Goal: Check status: Check status

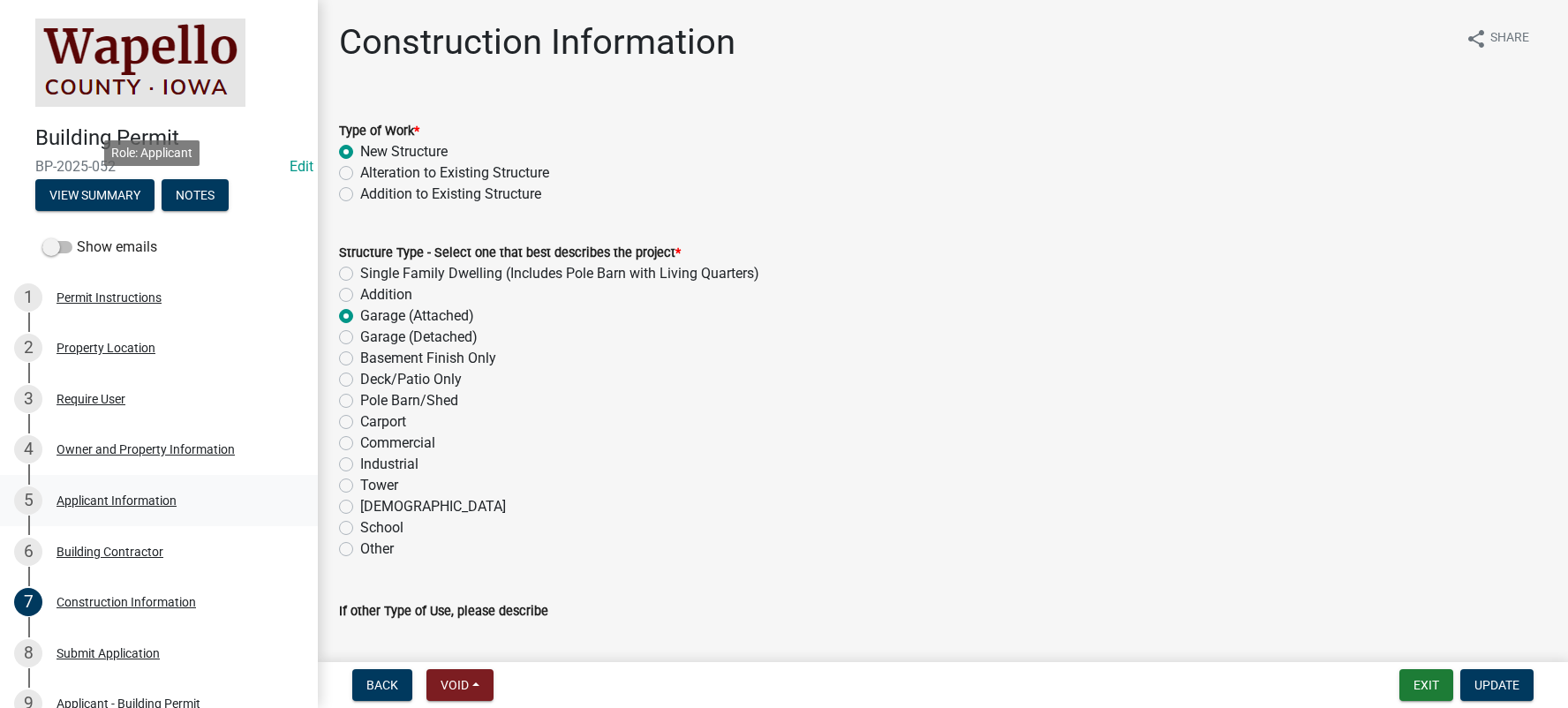
scroll to position [932, 0]
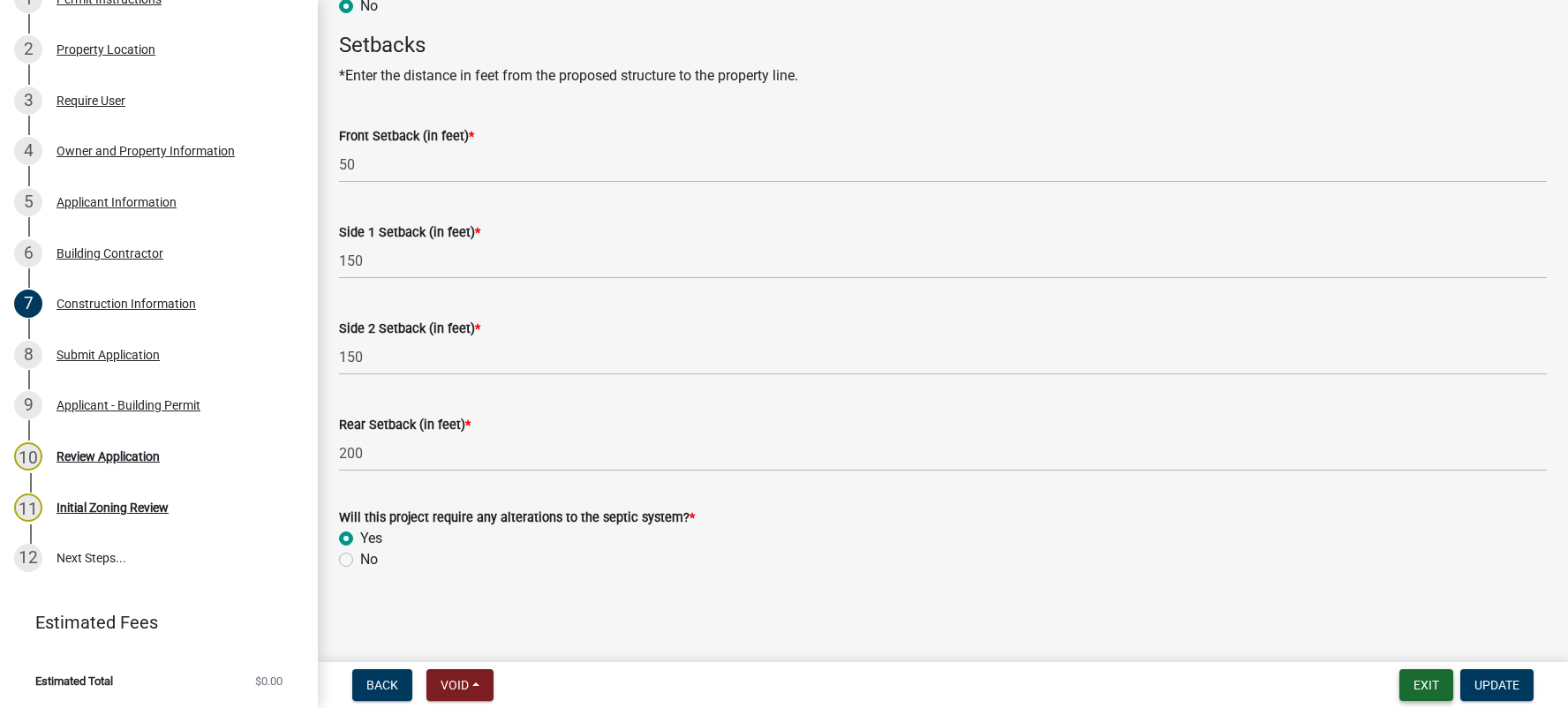
click at [1429, 681] on button "Exit" at bounding box center [1427, 685] width 54 height 31
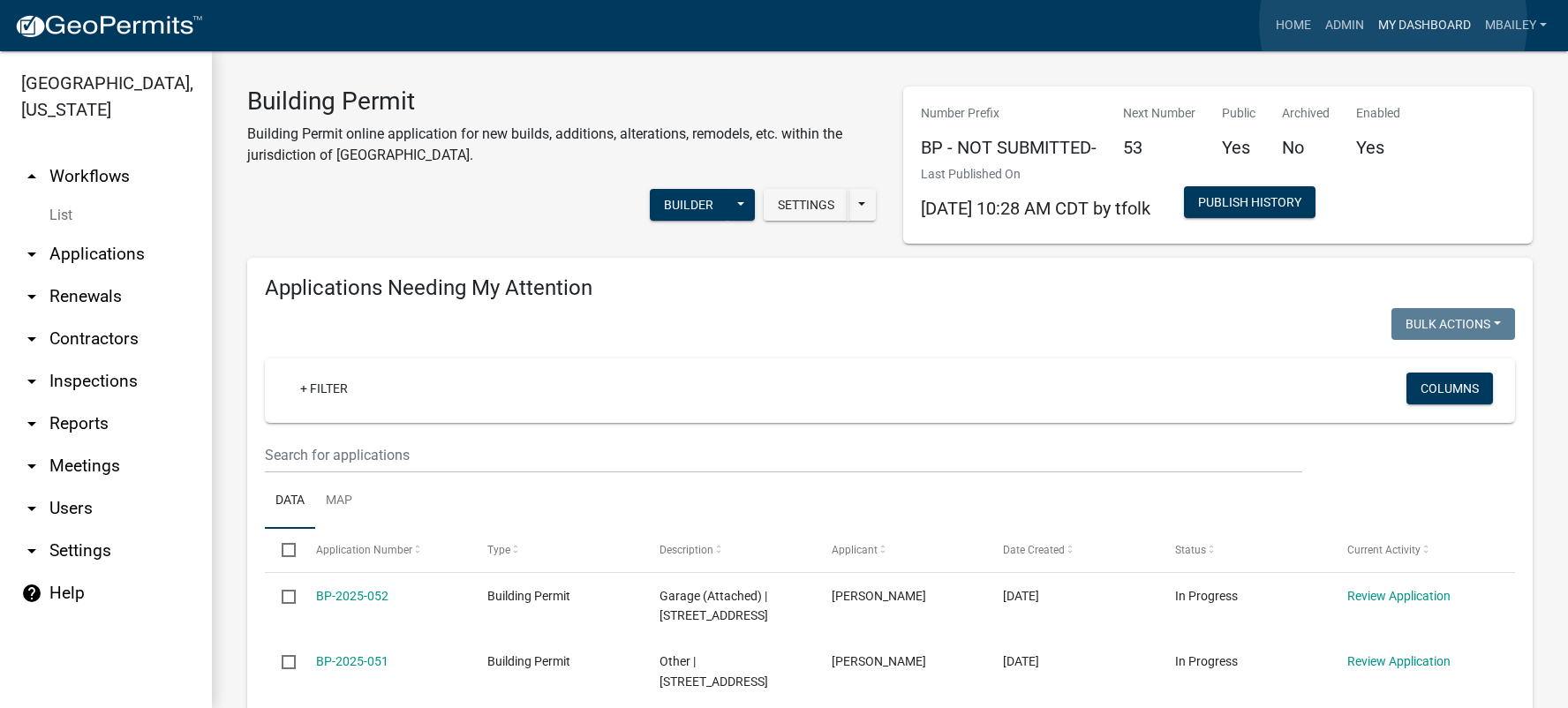
click at [1394, 23] on link "My Dashboard" at bounding box center [1425, 26] width 107 height 33
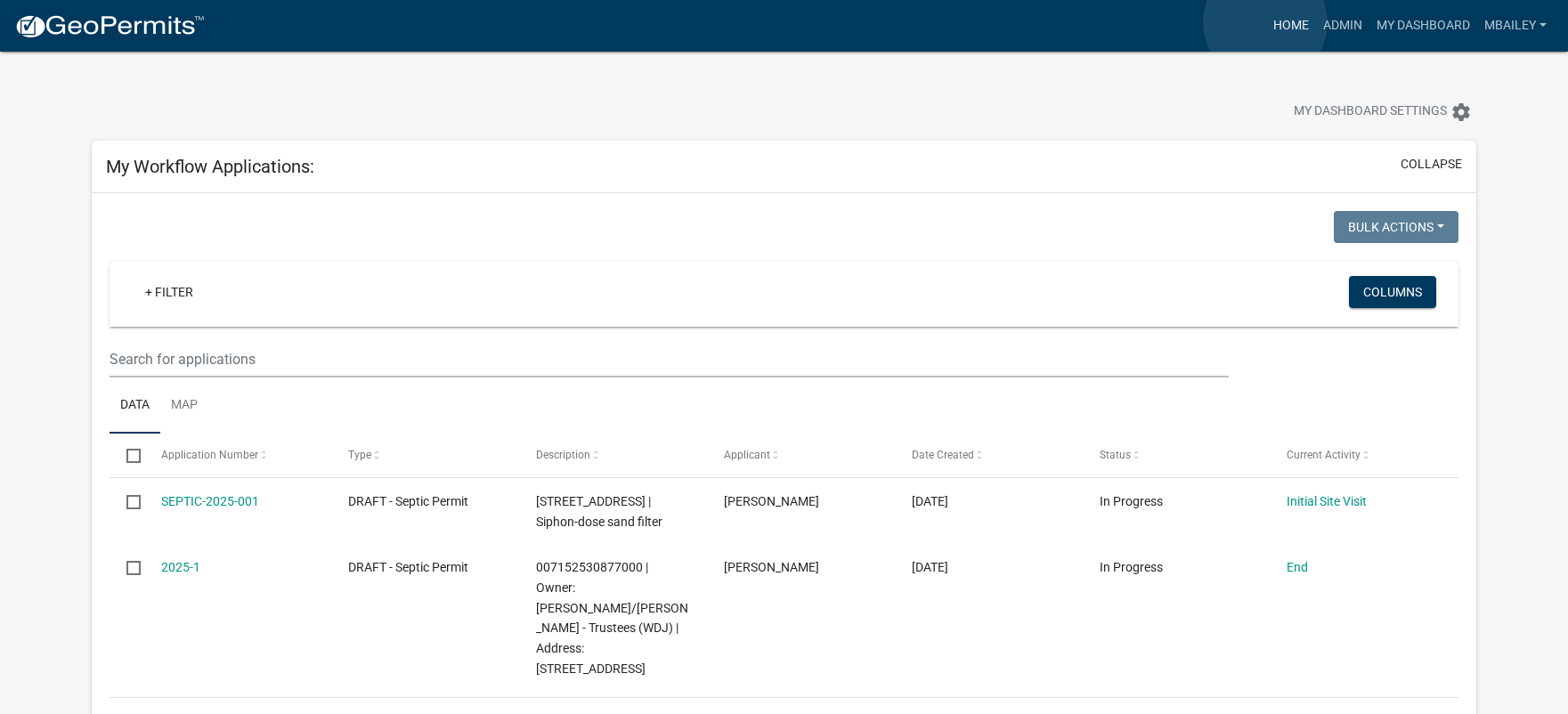
click at [1266, 22] on link "Home" at bounding box center [1292, 26] width 50 height 34
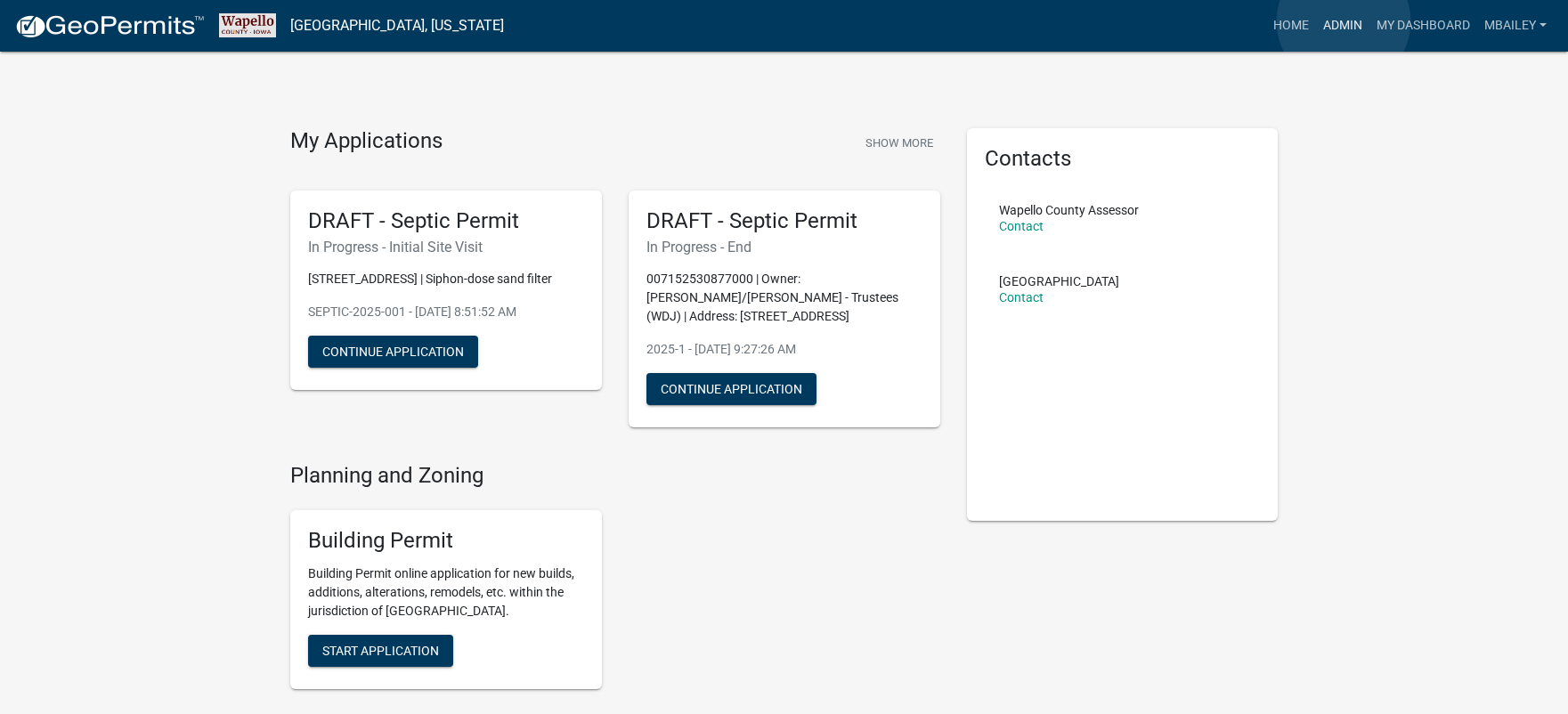
click at [1344, 21] on link "Admin" at bounding box center [1342, 26] width 53 height 34
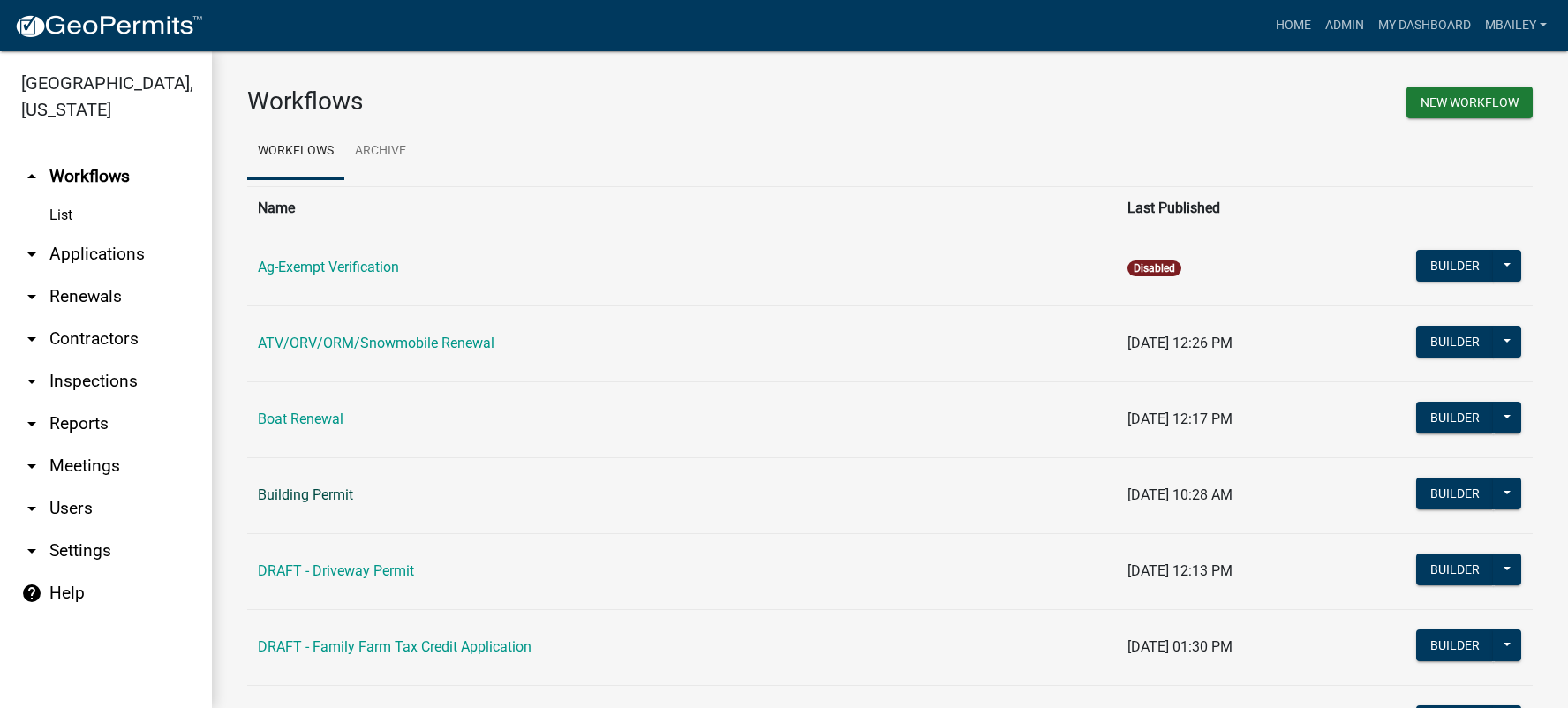
click at [321, 489] on link "Building Permit" at bounding box center [305, 495] width 95 height 17
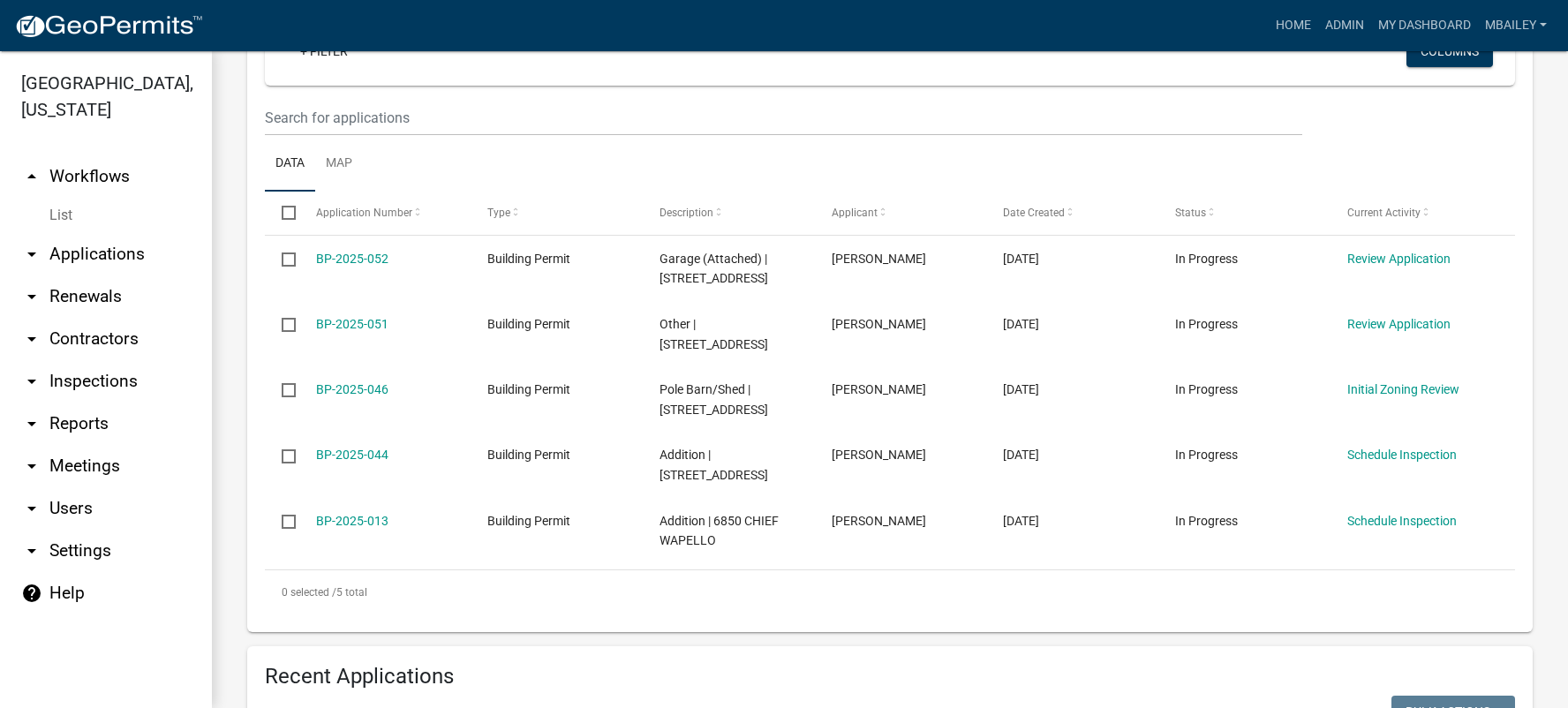
scroll to position [354, 0]
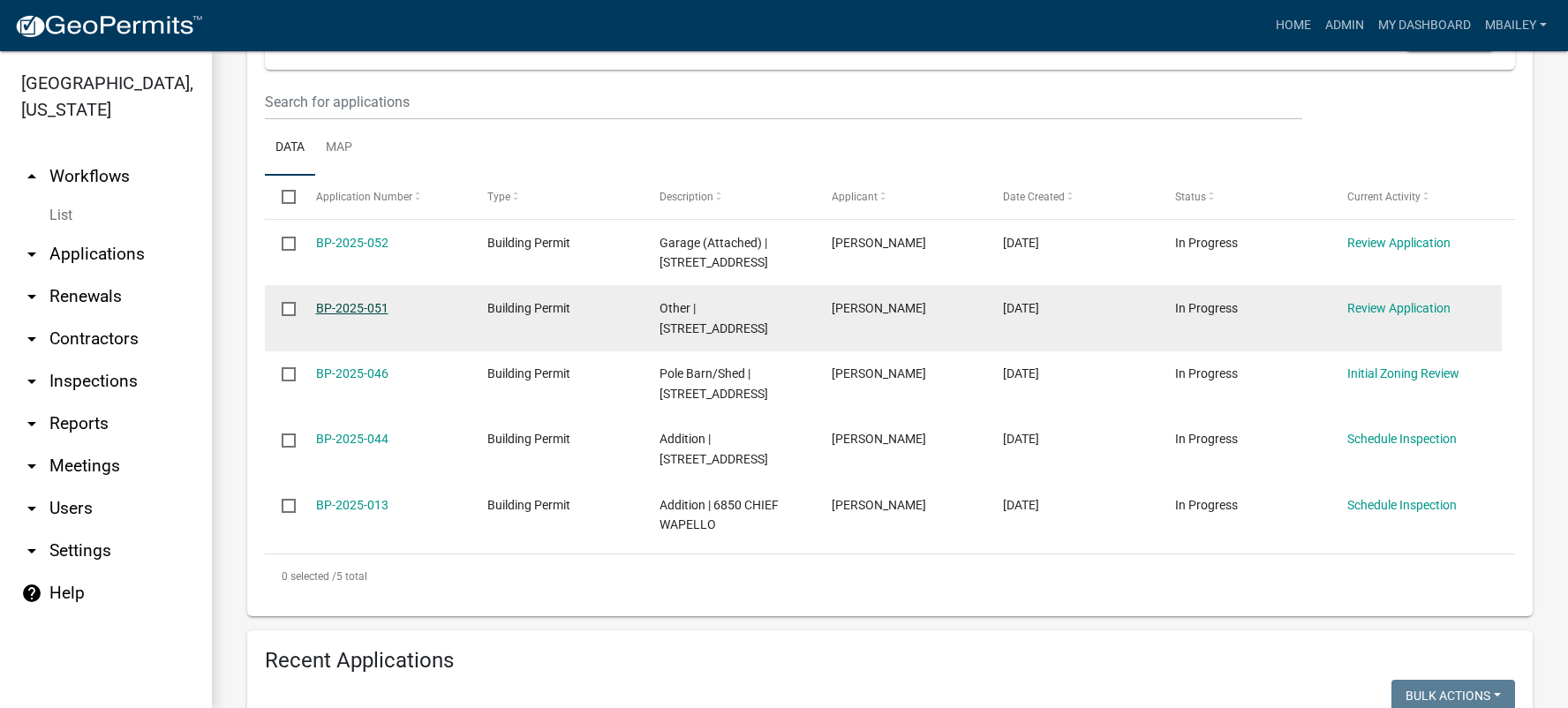
click at [353, 316] on link "BP-2025-051" at bounding box center [353, 307] width 72 height 14
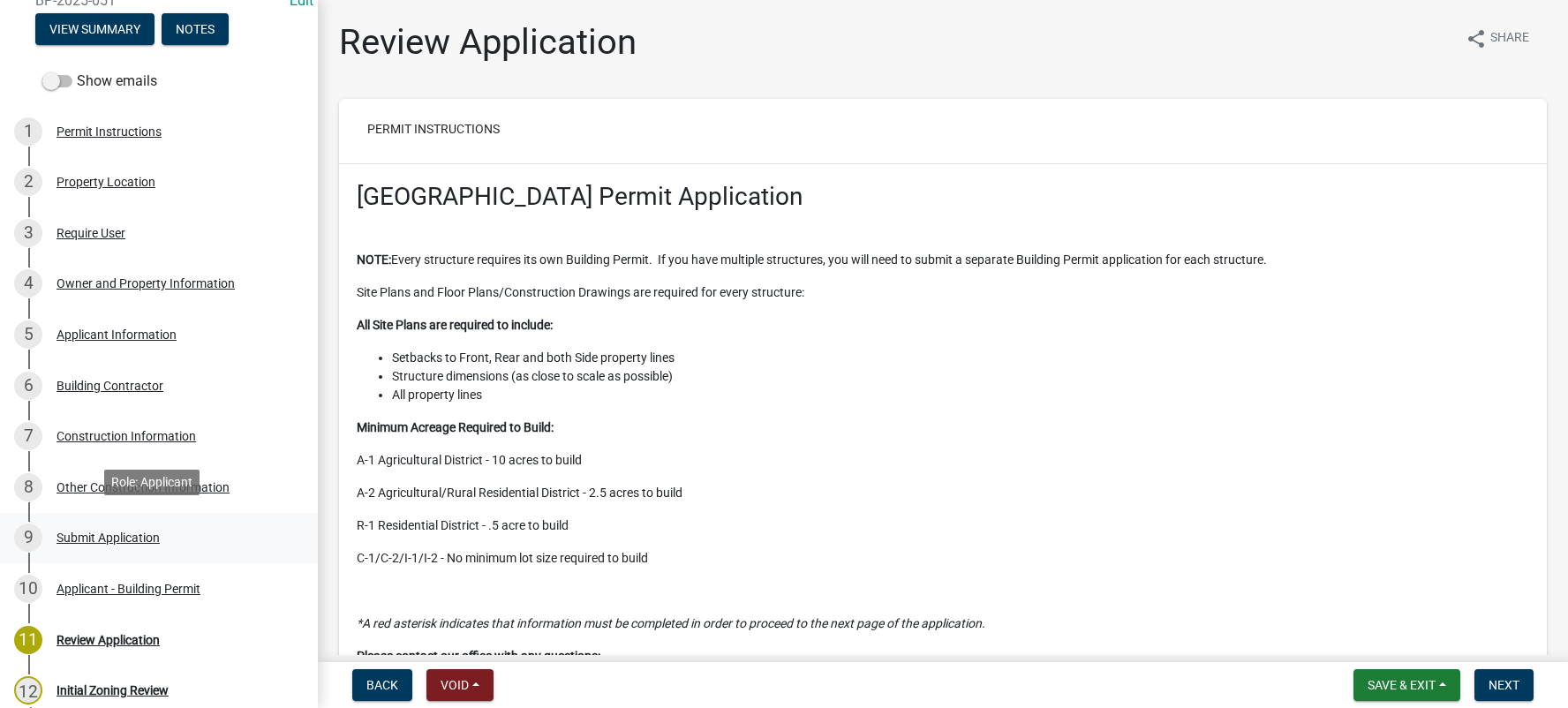
scroll to position [176, 0]
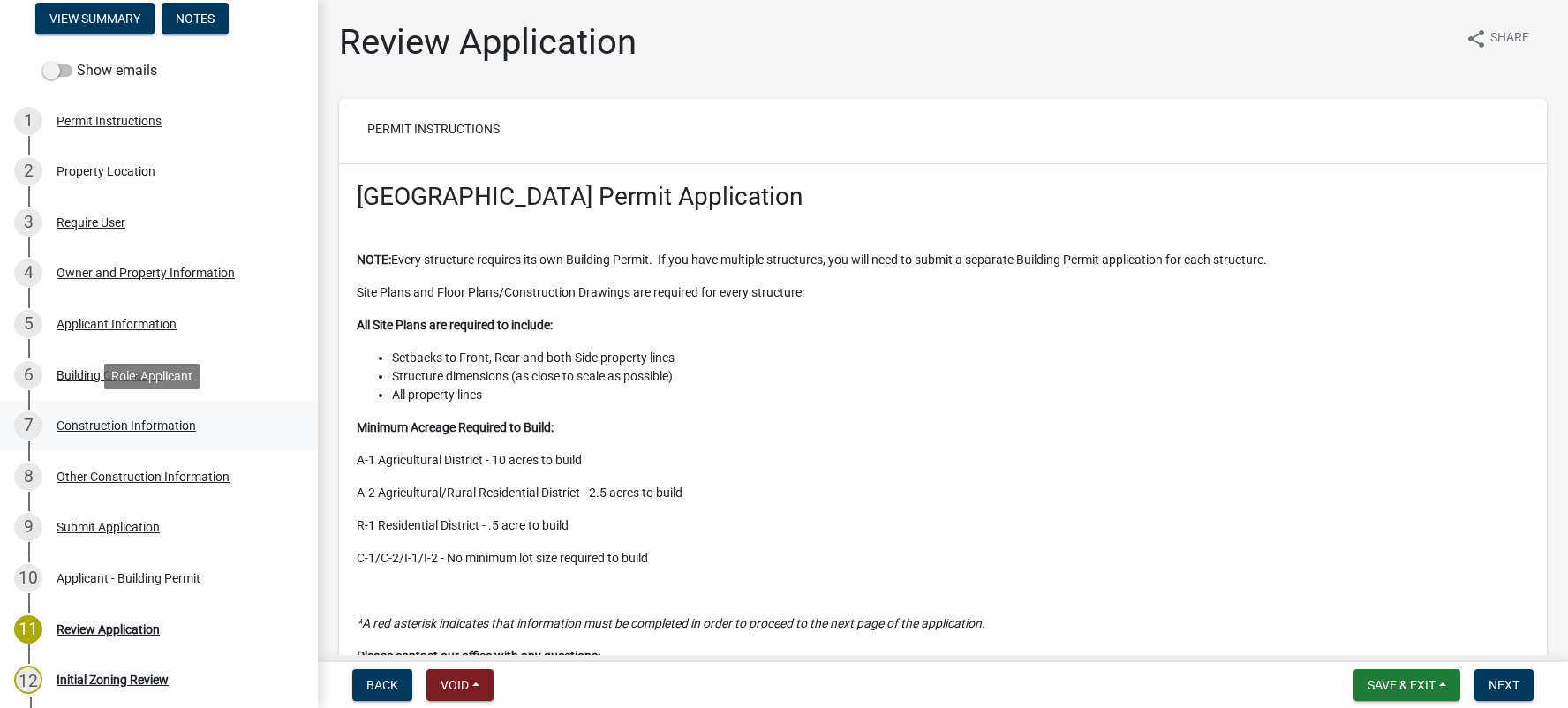
click at [120, 428] on div "Construction Information" at bounding box center [126, 426] width 139 height 12
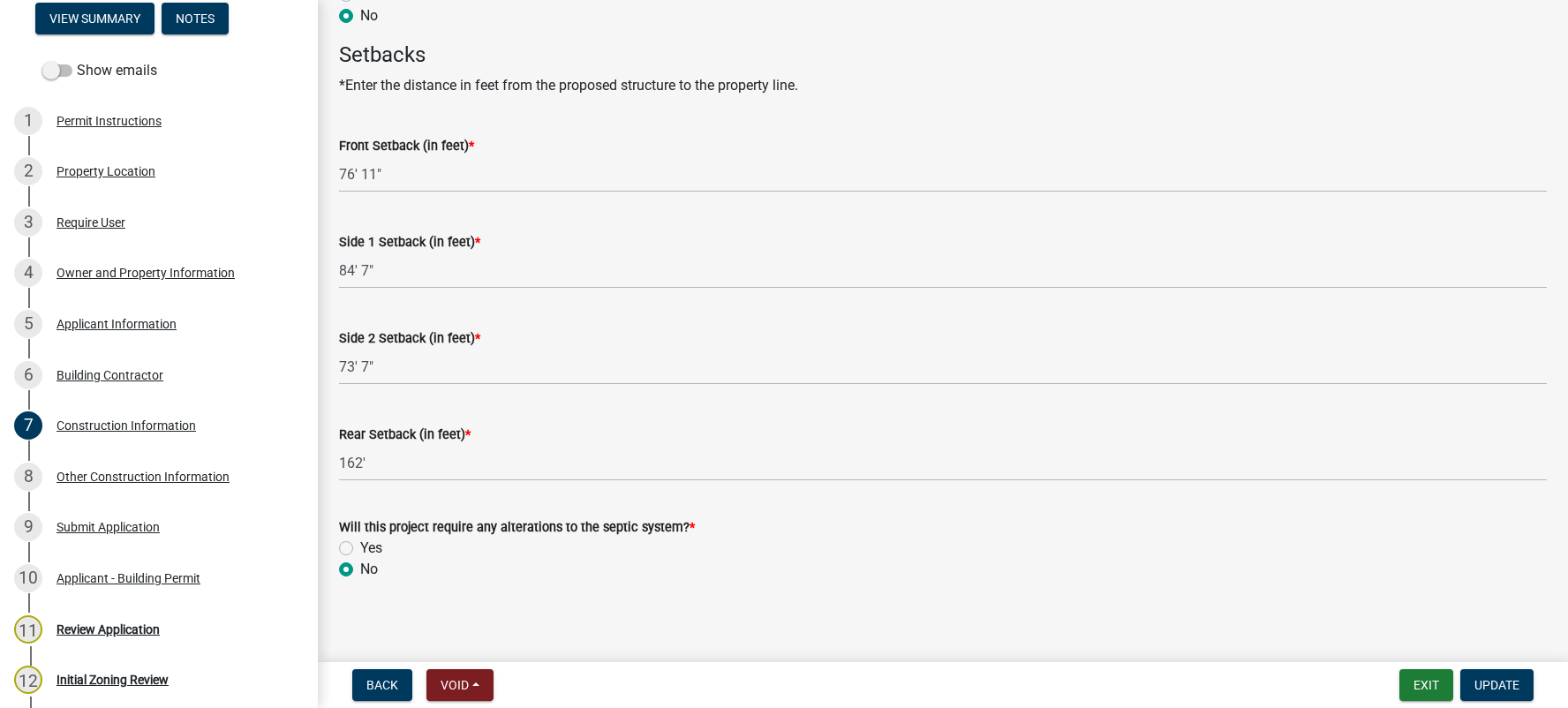
scroll to position [932, 0]
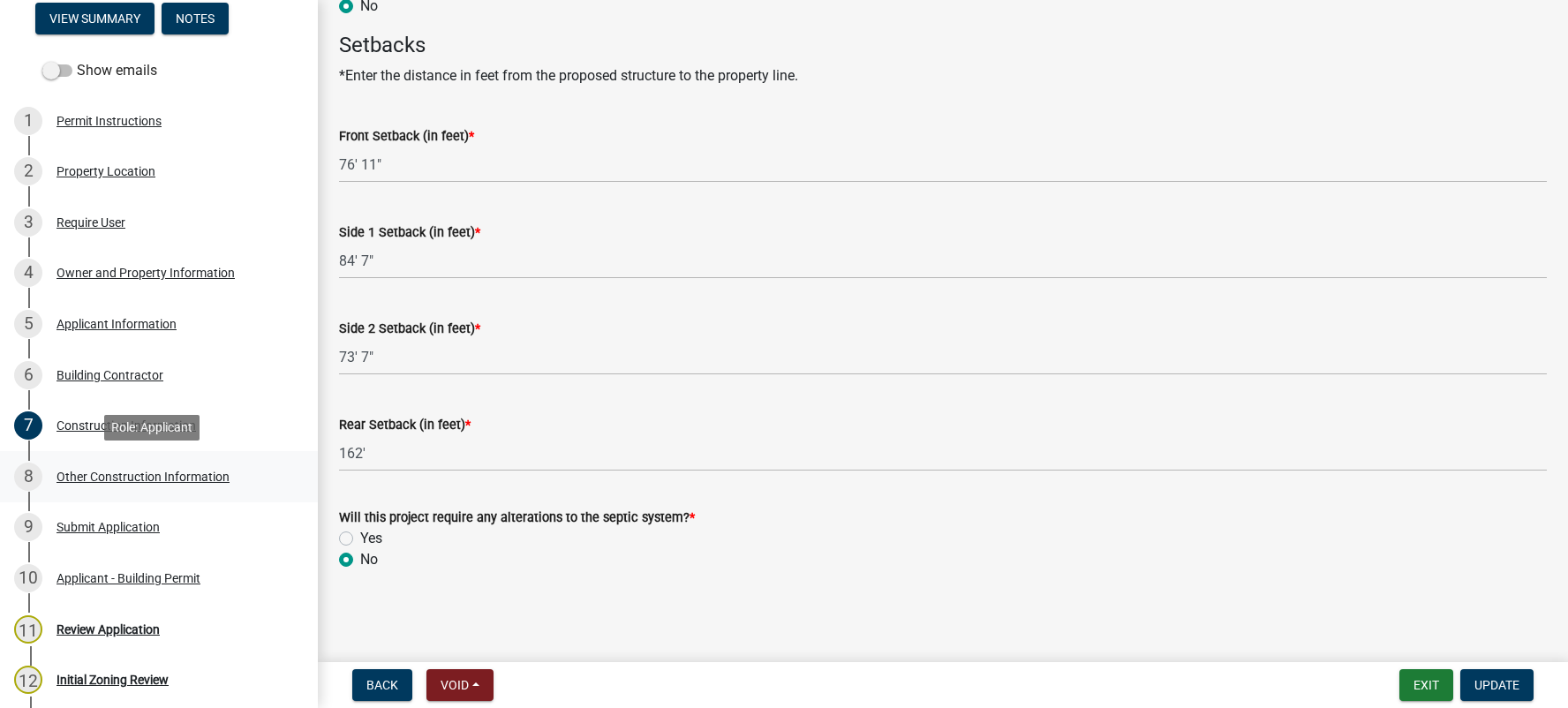
click at [190, 471] on div "Other Construction Information" at bounding box center [143, 476] width 174 height 12
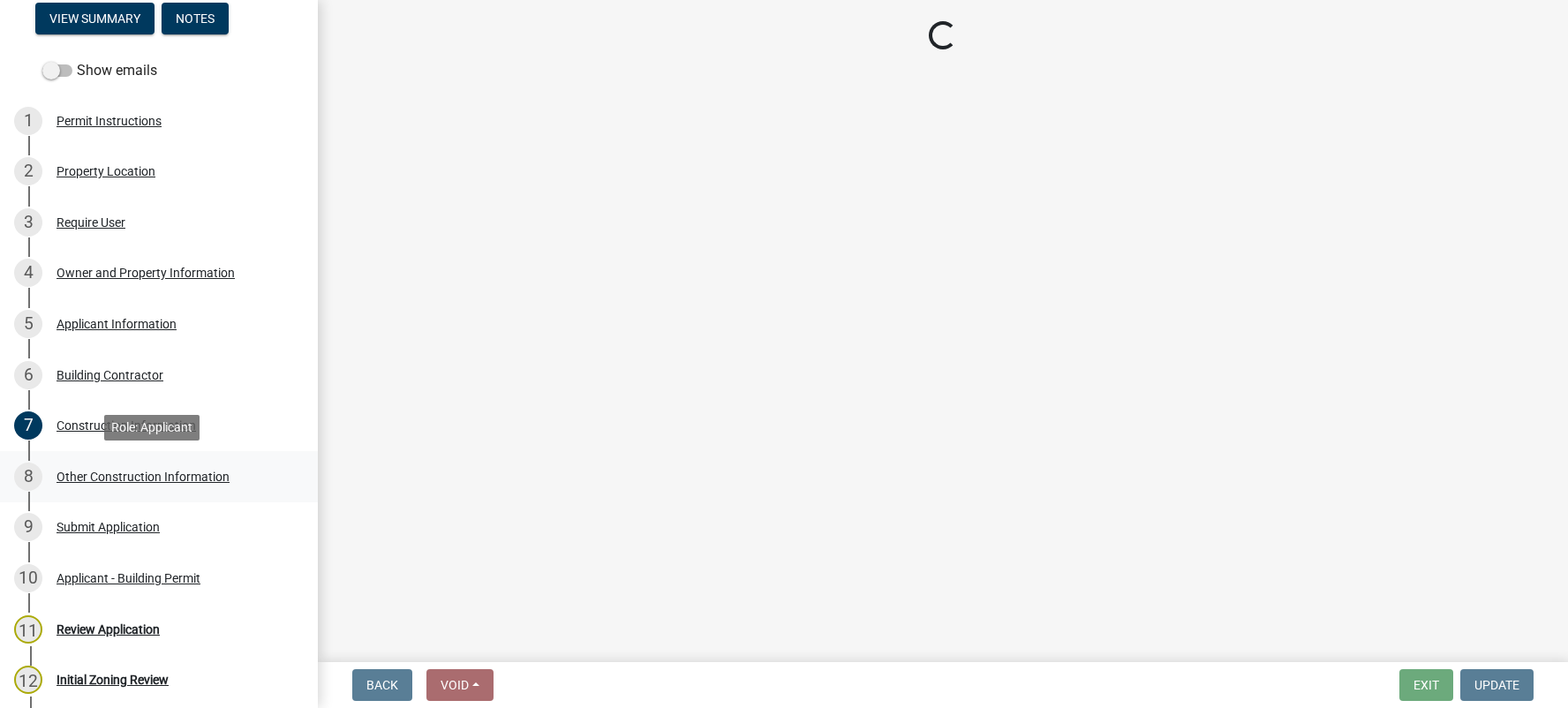
scroll to position [0, 0]
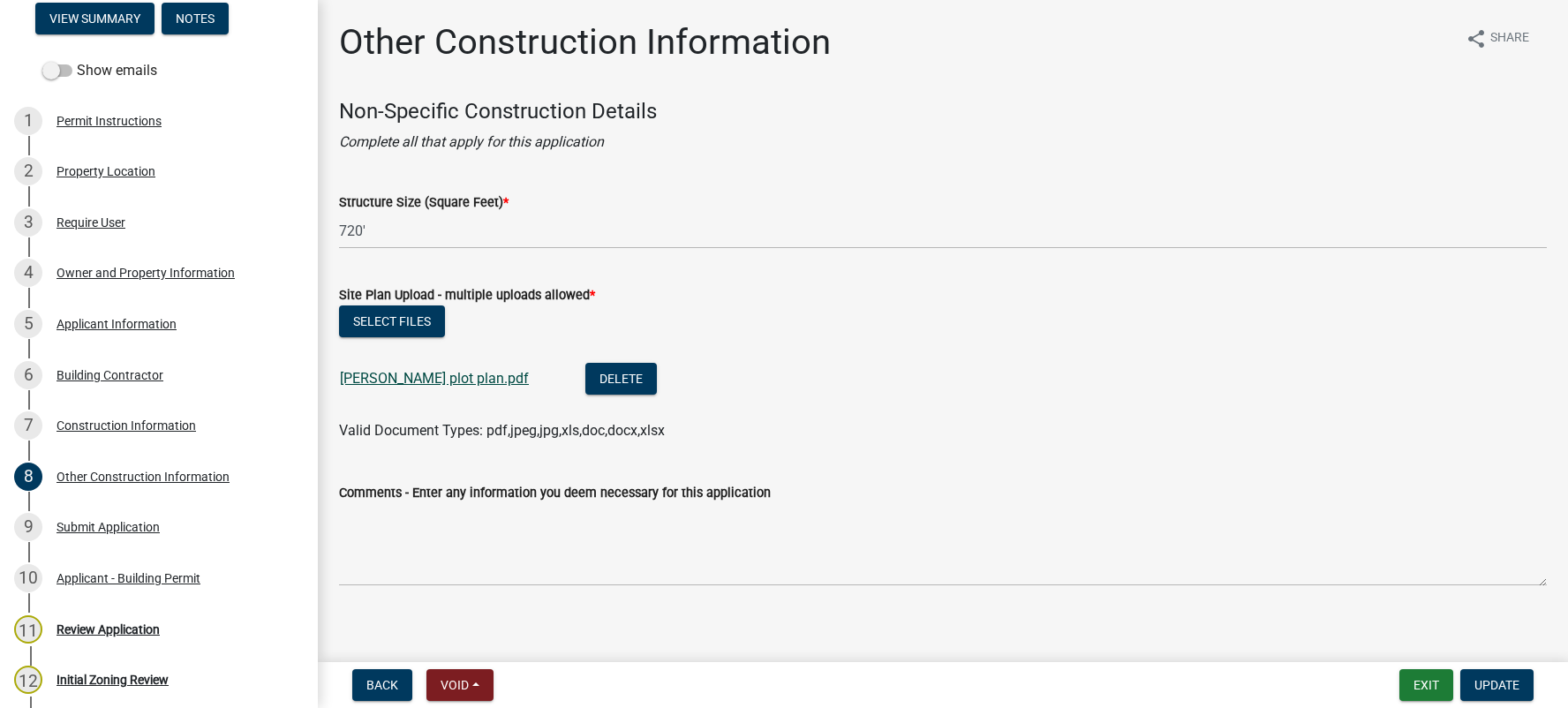
click at [429, 378] on link "[PERSON_NAME] plot plan.pdf" at bounding box center [434, 378] width 189 height 17
